Goal: Transaction & Acquisition: Purchase product/service

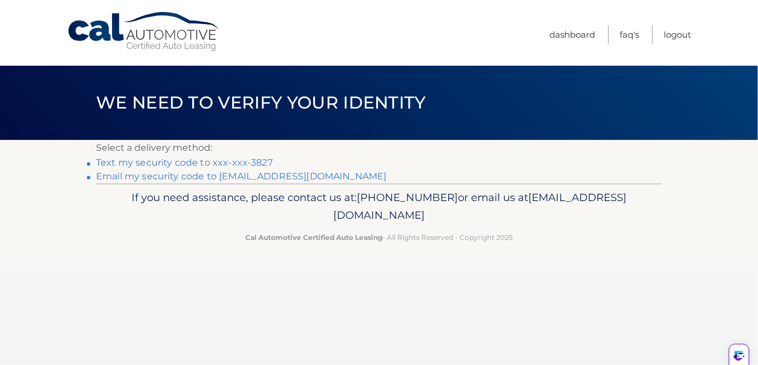
click at [197, 168] on link "Text my security code to xxx-xxx-3827" at bounding box center [184, 162] width 177 height 11
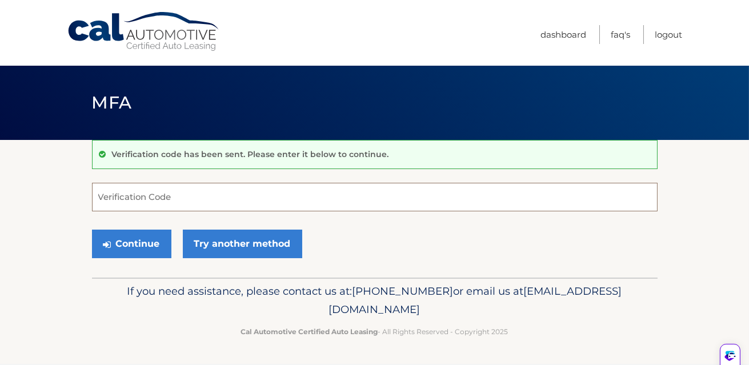
click at [238, 203] on input "Verification Code" at bounding box center [375, 197] width 566 height 29
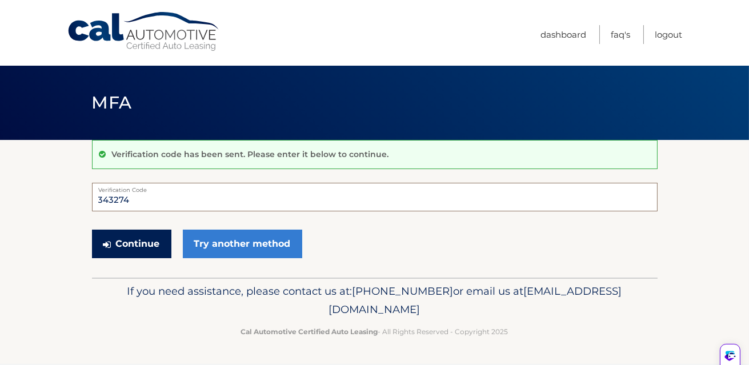
type input "343274"
click at [129, 258] on button "Continue" at bounding box center [131, 244] width 79 height 29
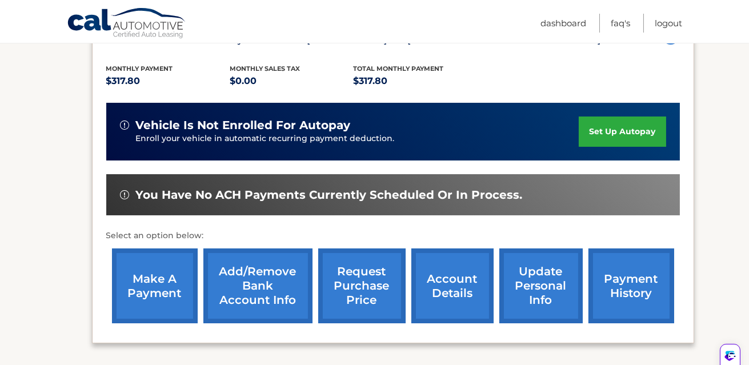
scroll to position [328, 0]
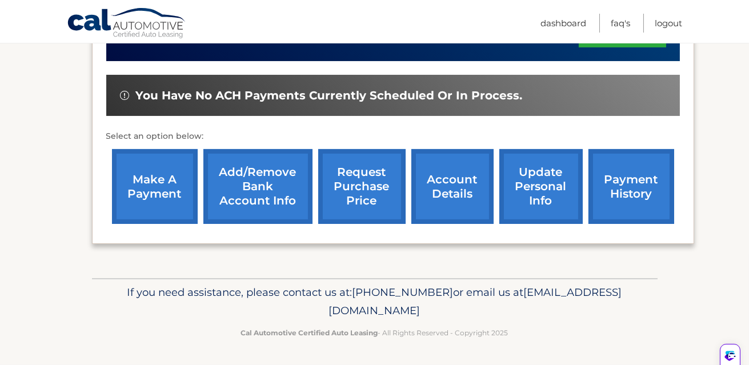
click at [147, 185] on link "make a payment" at bounding box center [155, 186] width 86 height 75
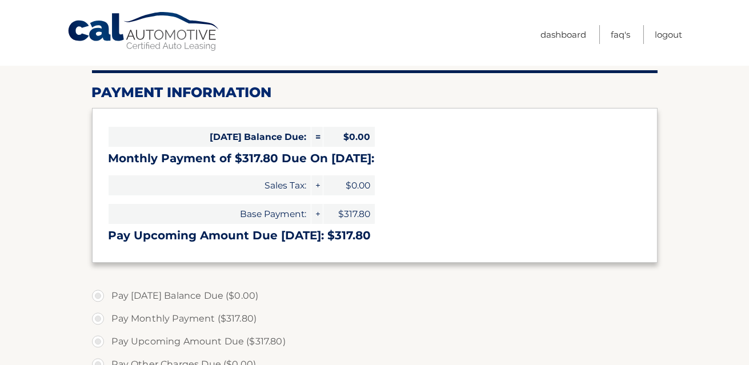
select select "NzBlZGQ1MmEtMzRmZC00M2E4LThiYmQtYWM5YTk0MzRjNjkz"
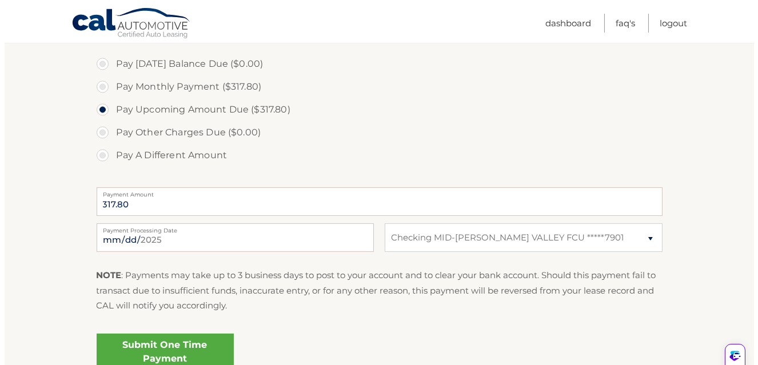
scroll to position [514, 0]
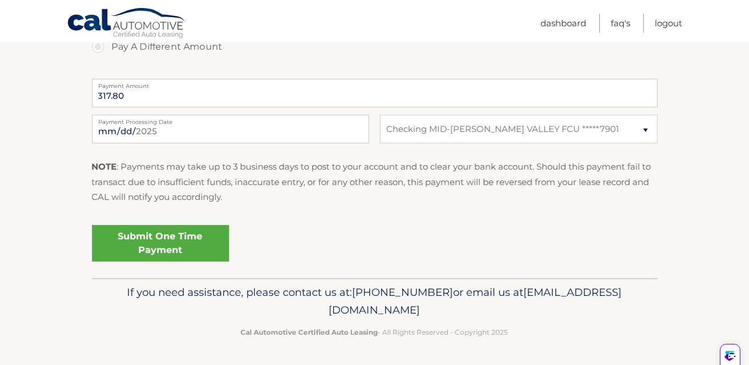
click at [157, 237] on link "Submit One Time Payment" at bounding box center [160, 243] width 137 height 37
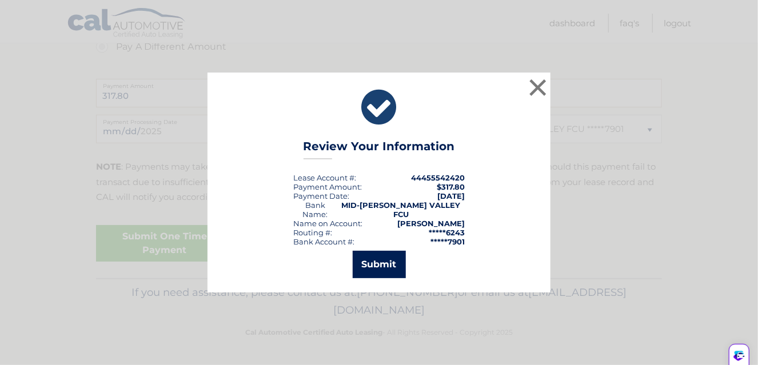
click at [387, 271] on button "Submit" at bounding box center [379, 264] width 53 height 27
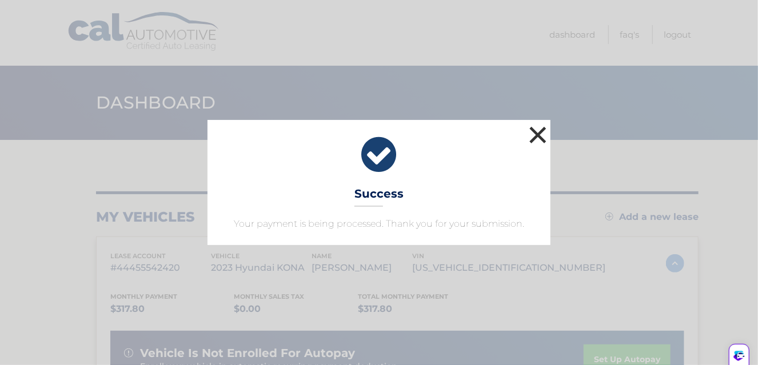
click at [538, 124] on button "×" at bounding box center [538, 134] width 23 height 23
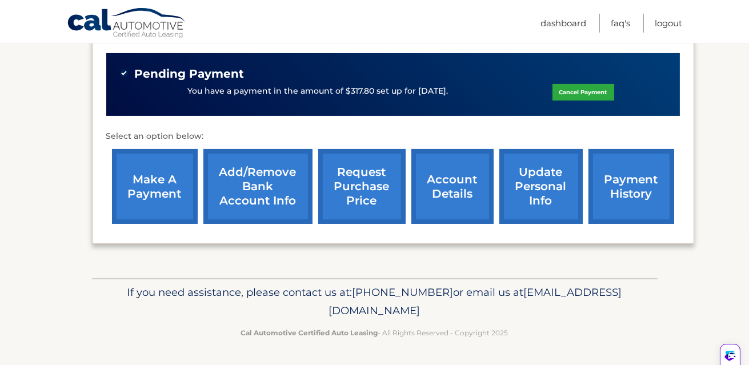
scroll to position [352, 0]
click at [620, 188] on link "payment history" at bounding box center [632, 186] width 86 height 75
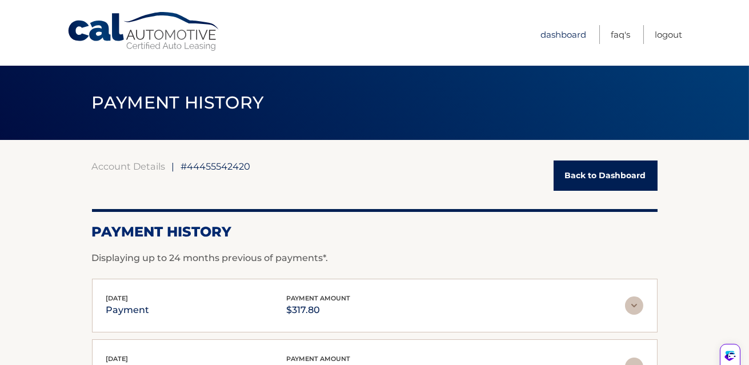
click at [541, 36] on link "Dashboard" at bounding box center [564, 34] width 46 height 19
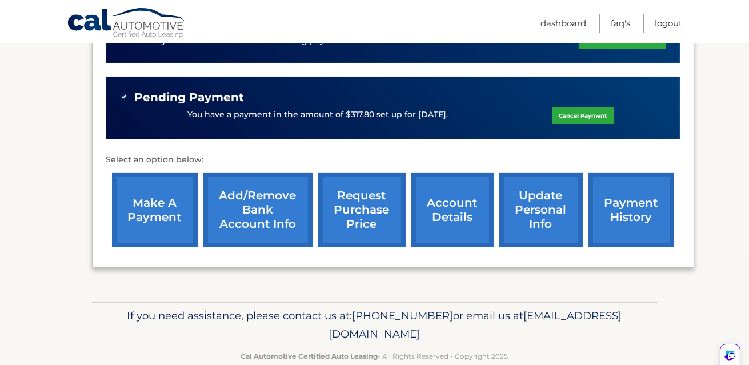
scroll to position [343, 0]
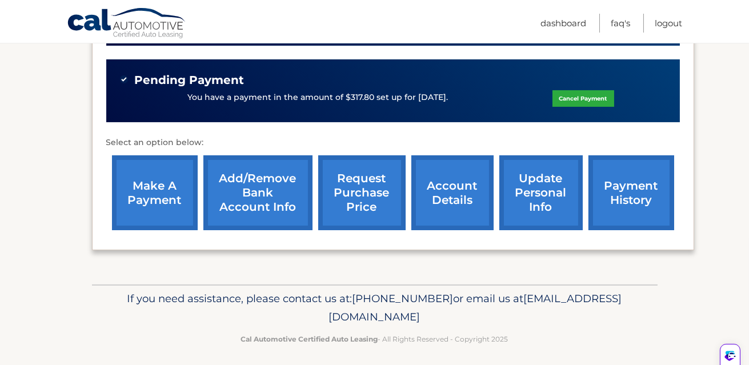
click at [442, 184] on link "account details" at bounding box center [453, 192] width 82 height 75
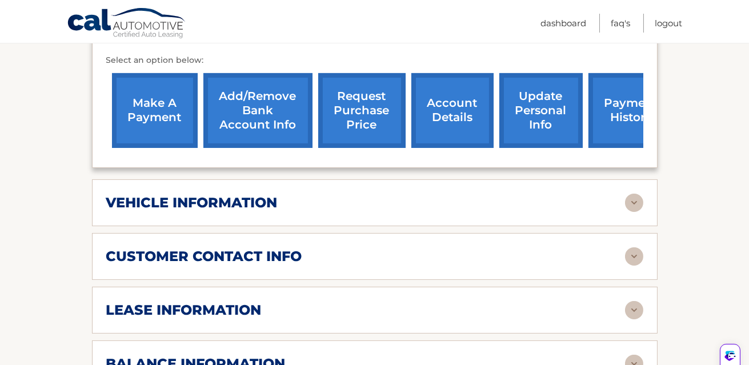
scroll to position [571, 0]
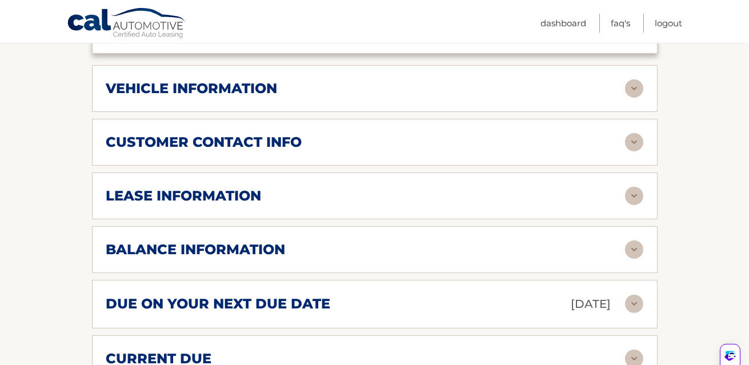
click at [636, 79] on img at bounding box center [634, 88] width 18 height 18
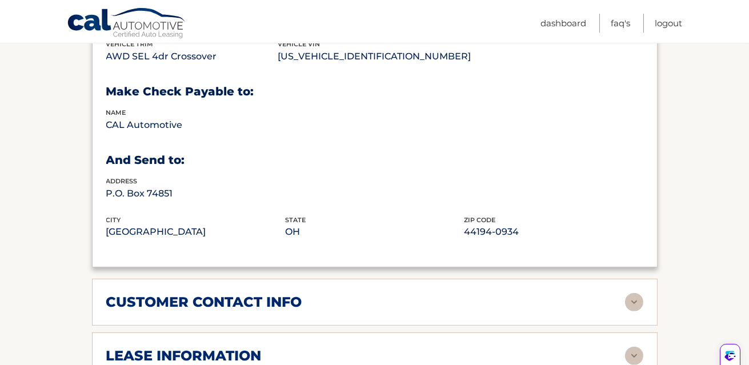
scroll to position [800, 0]
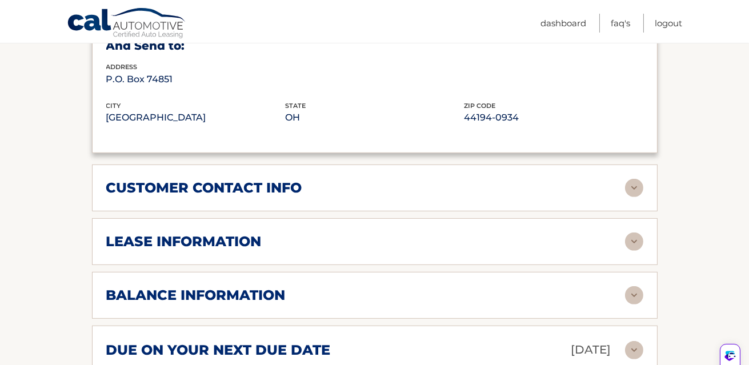
click at [635, 182] on img at bounding box center [634, 188] width 18 height 18
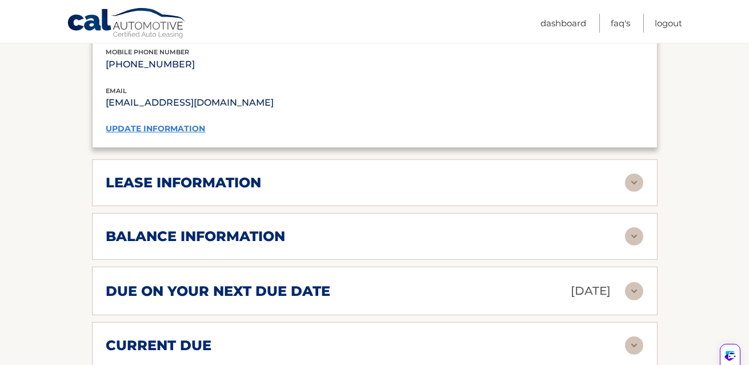
scroll to position [1086, 0]
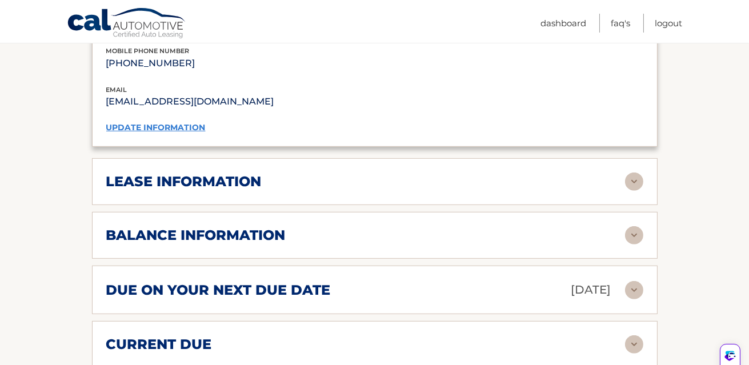
click at [638, 173] on img at bounding box center [634, 182] width 18 height 18
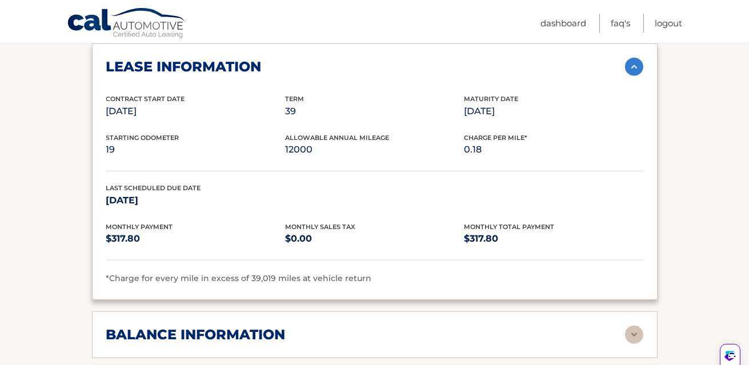
scroll to position [1315, 0]
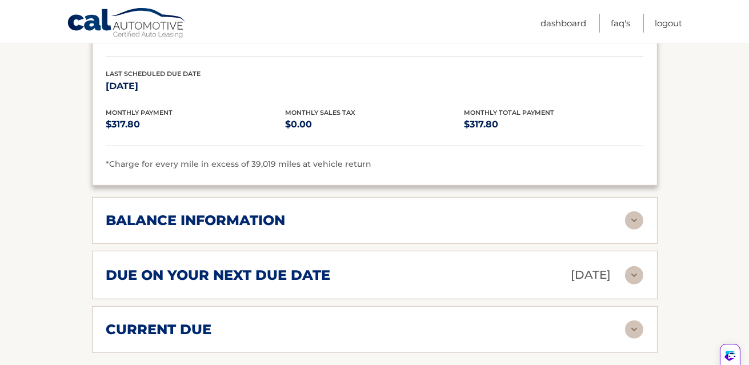
click at [635, 212] on img at bounding box center [634, 221] width 18 height 18
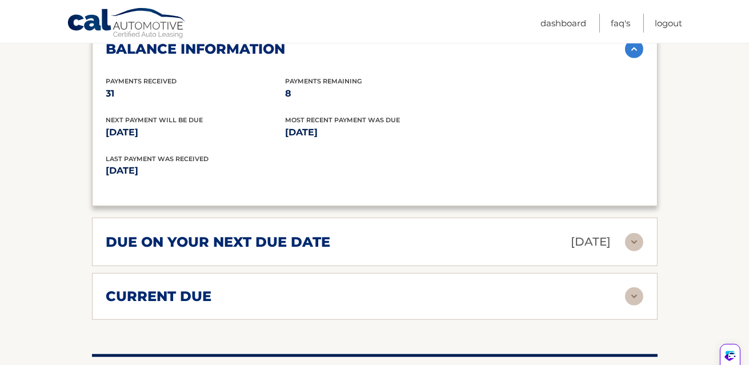
scroll to position [1544, 0]
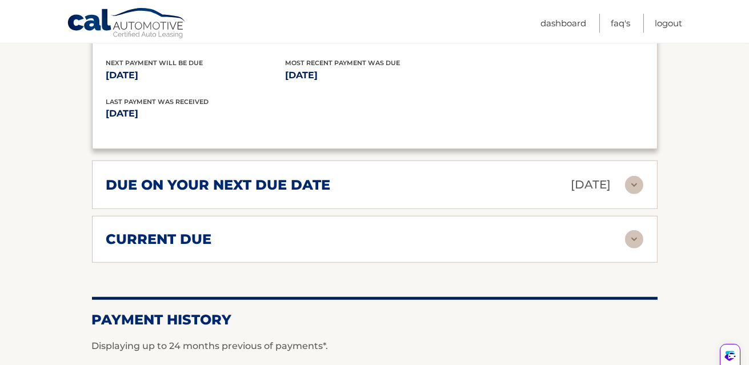
click at [637, 176] on img at bounding box center [634, 185] width 18 height 18
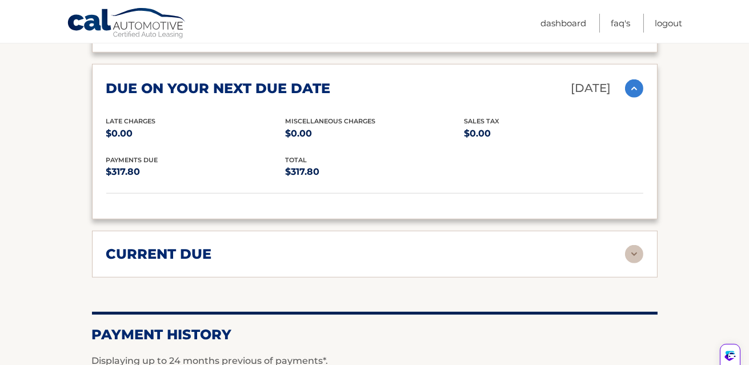
scroll to position [1658, 0]
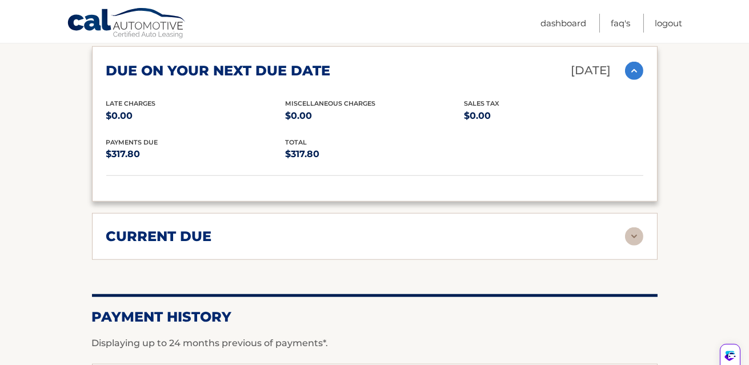
click at [635, 228] on img at bounding box center [634, 237] width 18 height 18
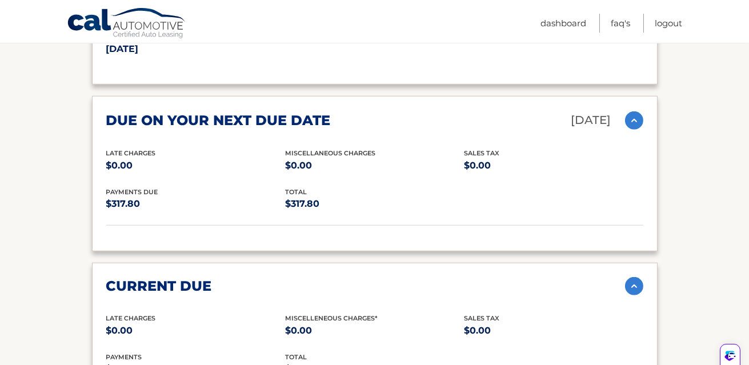
scroll to position [1553, 0]
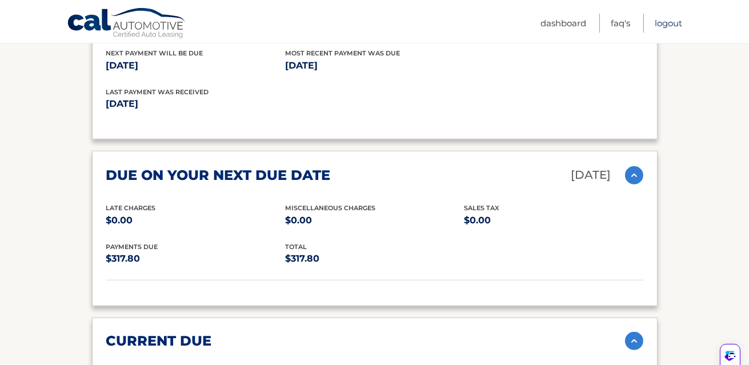
click at [665, 27] on link "Logout" at bounding box center [668, 23] width 27 height 19
